Goal: Task Accomplishment & Management: Manage account settings

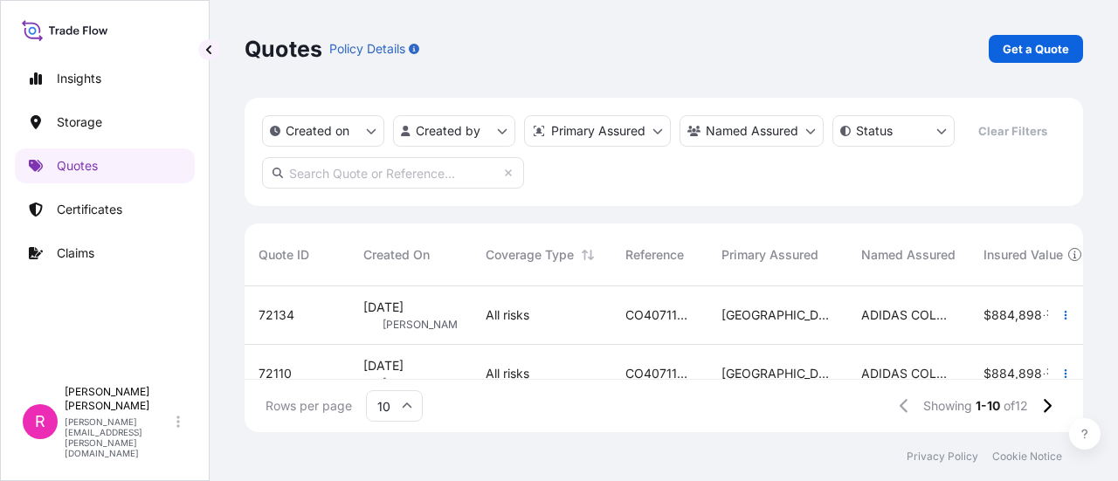
scroll to position [142, 824]
click at [114, 123] on link "Storage" at bounding box center [105, 122] width 180 height 35
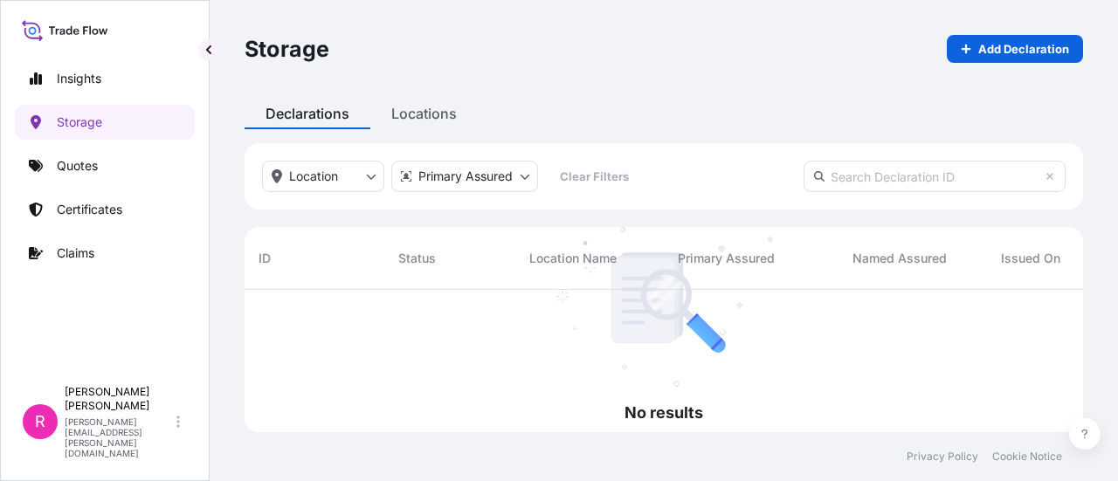
scroll to position [192, 824]
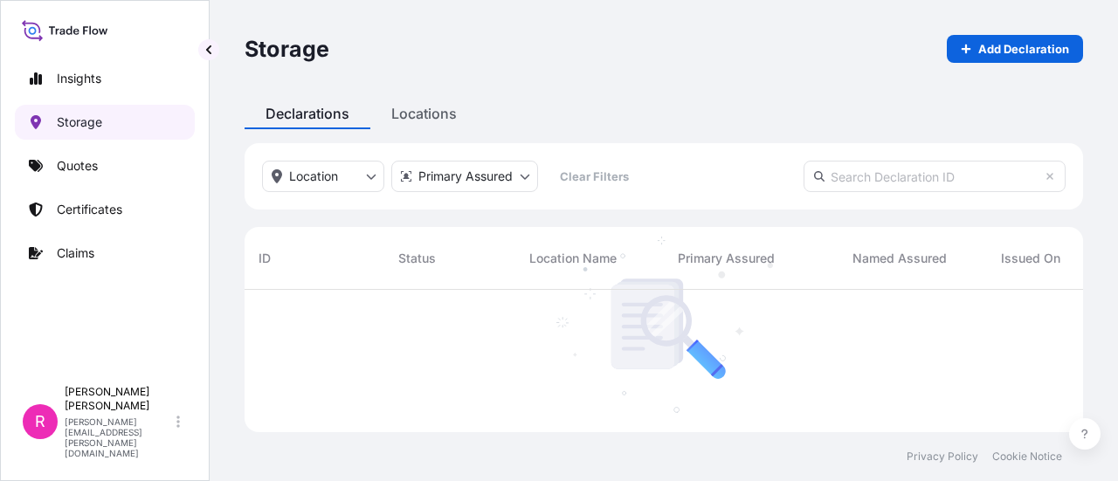
click at [68, 120] on p "Storage" at bounding box center [79, 122] width 45 height 17
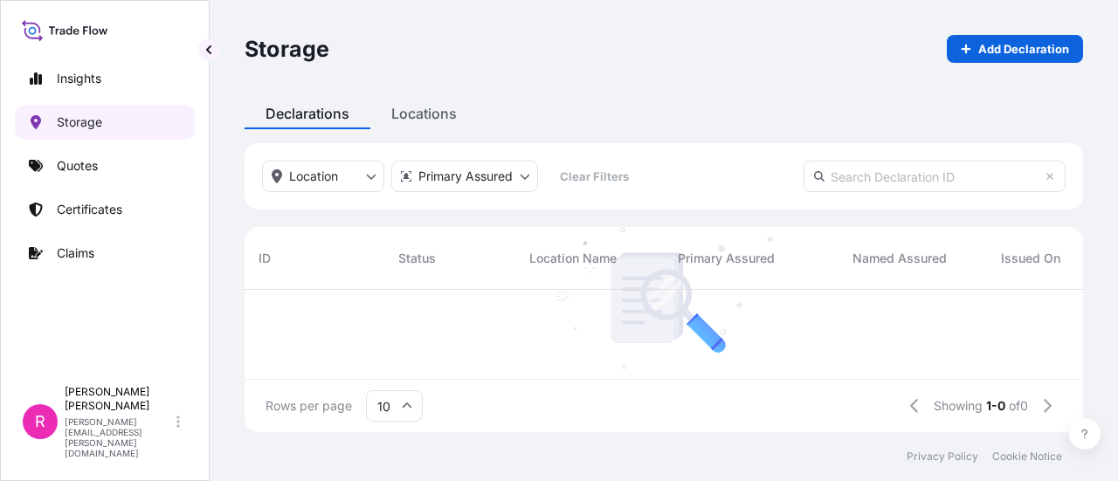
scroll to position [139, 824]
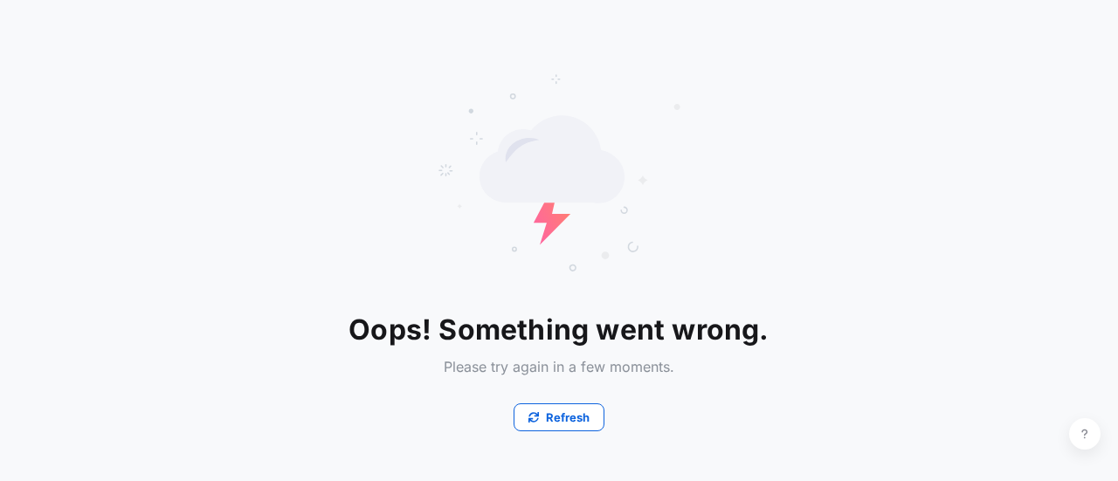
drag, startPoint x: 559, startPoint y: 394, endPoint x: 555, endPoint y: 409, distance: 15.2
click at [556, 407] on div "Refresh" at bounding box center [558, 406] width 420 height 49
click at [554, 414] on p "Refresh" at bounding box center [568, 417] width 44 height 17
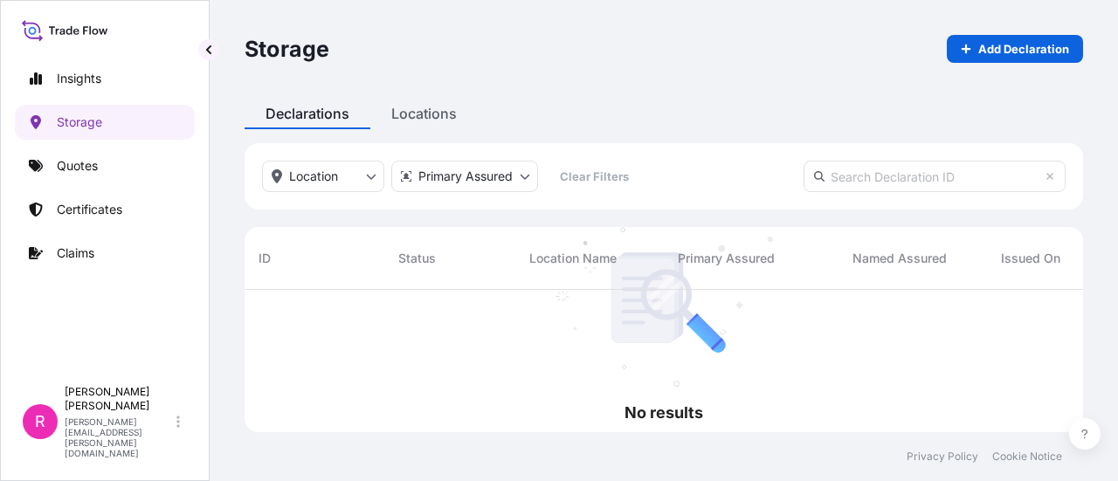
scroll to position [14, 14]
